Goal: Task Accomplishment & Management: Manage account settings

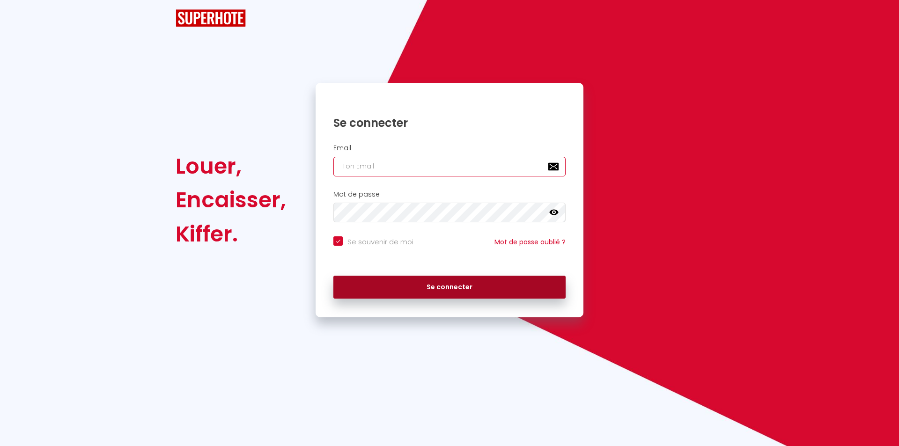
type input "[EMAIL_ADDRESS][DOMAIN_NAME]"
click at [434, 283] on button "Se connecter" at bounding box center [449, 287] width 232 height 23
checkbox input "true"
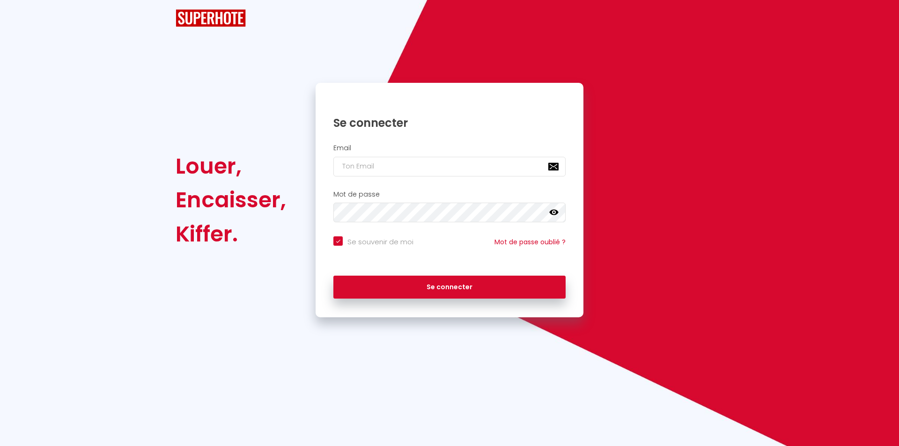
checkbox input "true"
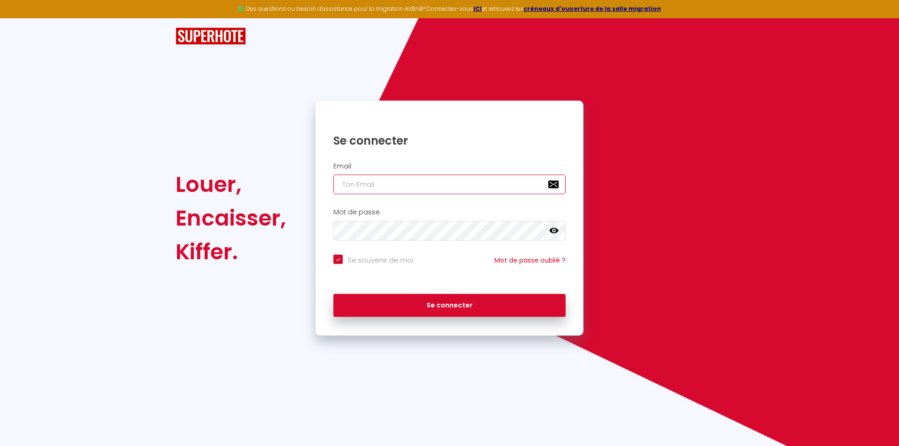
type input "[EMAIL_ADDRESS][DOMAIN_NAME]"
click at [397, 291] on div "Se connecter" at bounding box center [449, 303] width 268 height 28
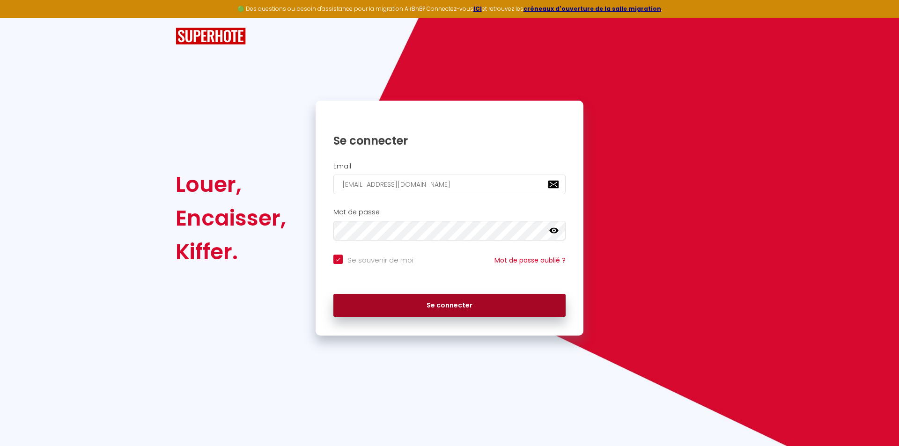
click at [410, 305] on button "Se connecter" at bounding box center [449, 305] width 232 height 23
checkbox input "true"
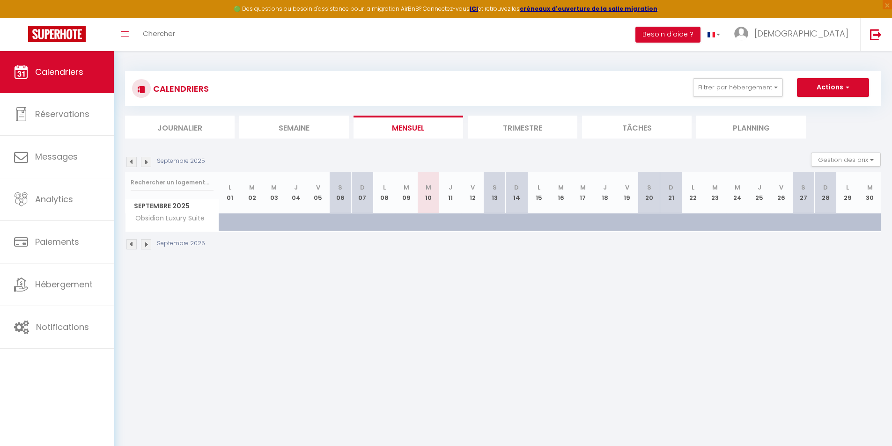
click at [700, 26] on li "Besoin d'aide ?" at bounding box center [667, 34] width 65 height 33
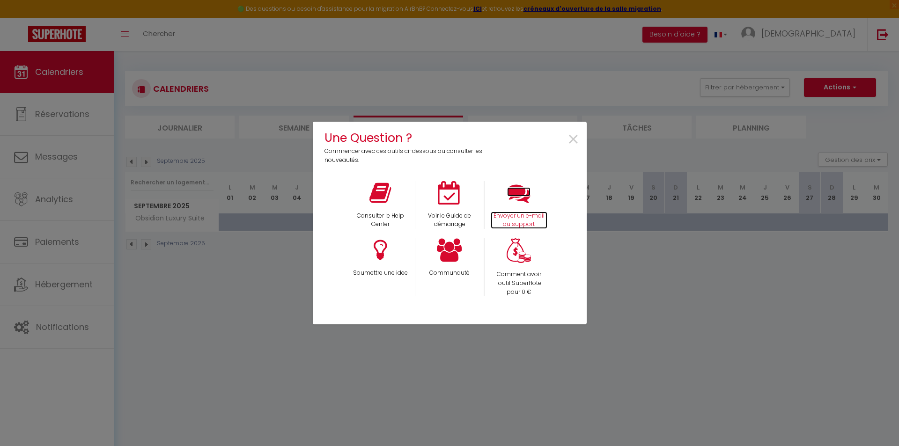
click at [513, 202] on icon at bounding box center [518, 192] width 23 height 23
